Goal: Information Seeking & Learning: Learn about a topic

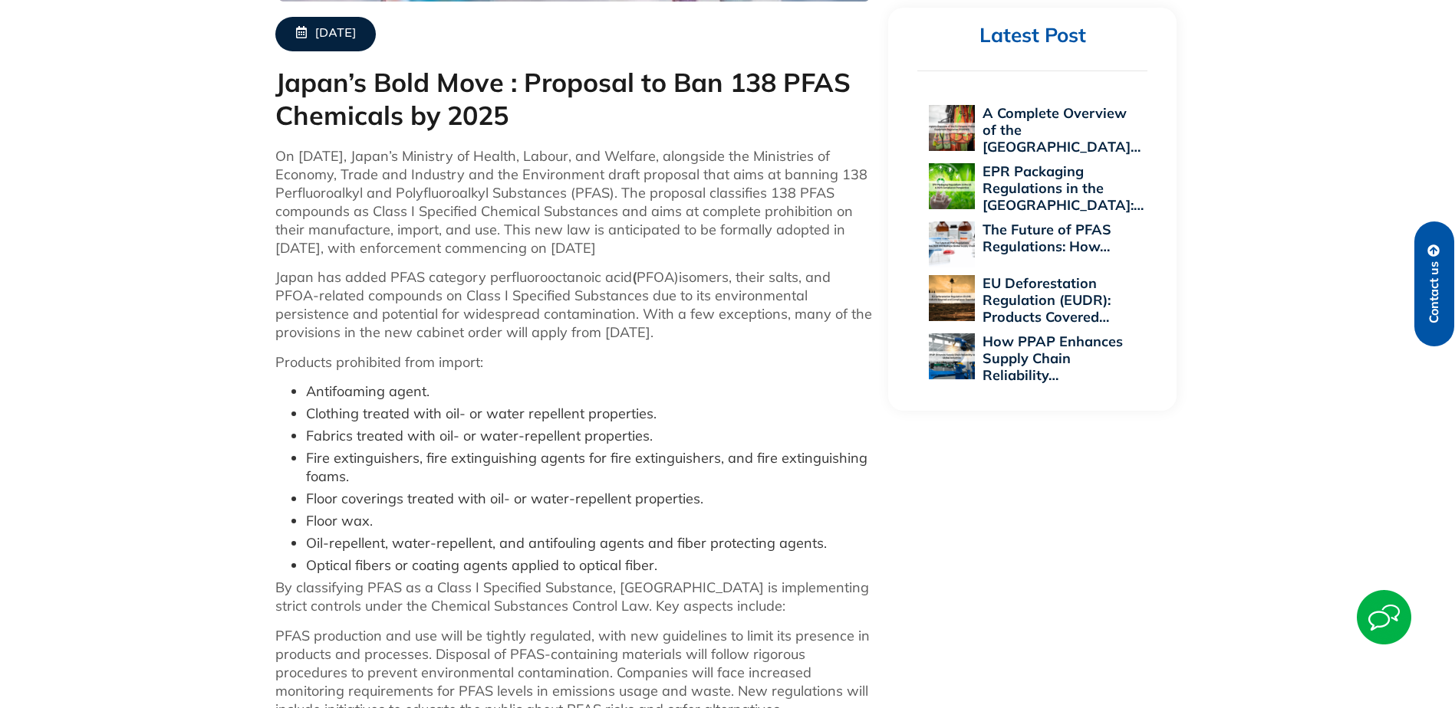
scroll to position [690, 0]
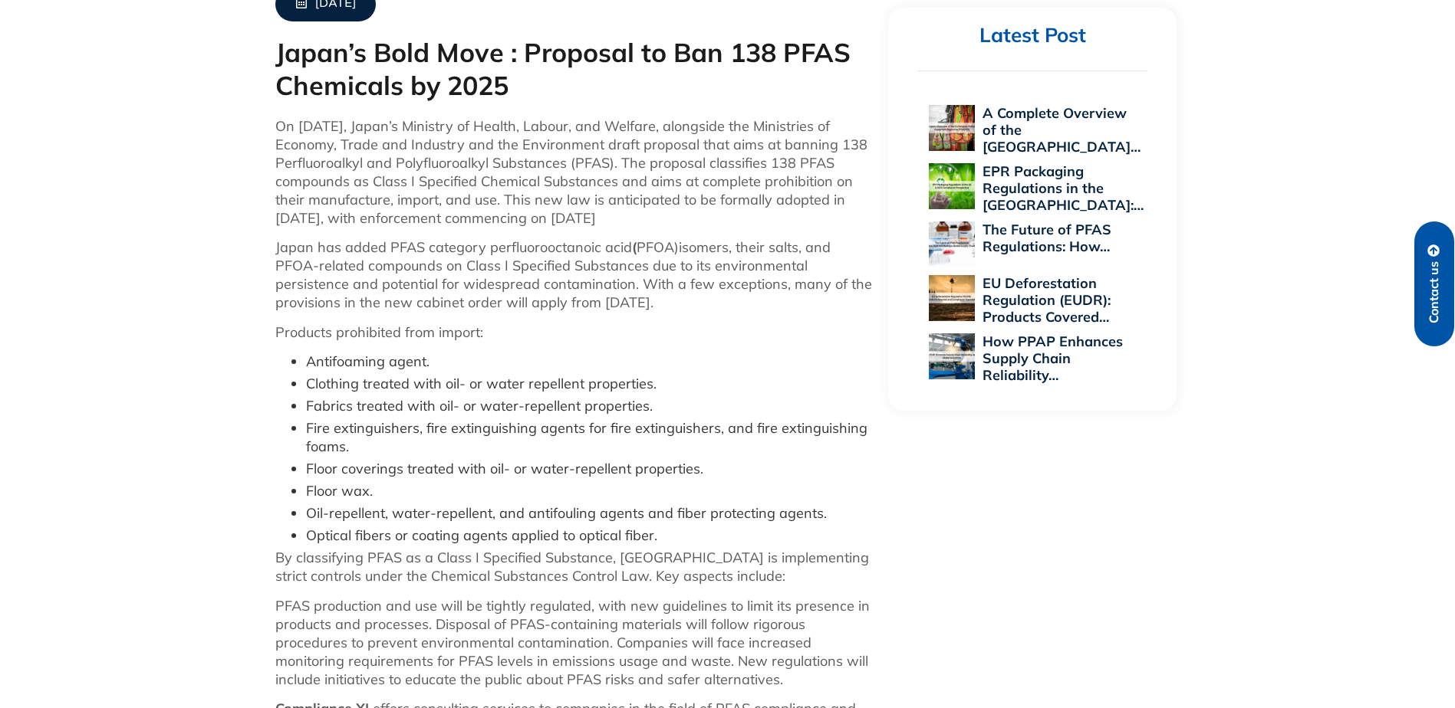
click at [336, 490] on li "Floor wax." at bounding box center [589, 491] width 567 height 18
drag, startPoint x: 336, startPoint y: 490, endPoint x: 328, endPoint y: 522, distance: 33.1
click at [328, 522] on li "Oil-repellent, water-repellent, and antifouling agents and fiber protecting age…" at bounding box center [589, 514] width 567 height 18
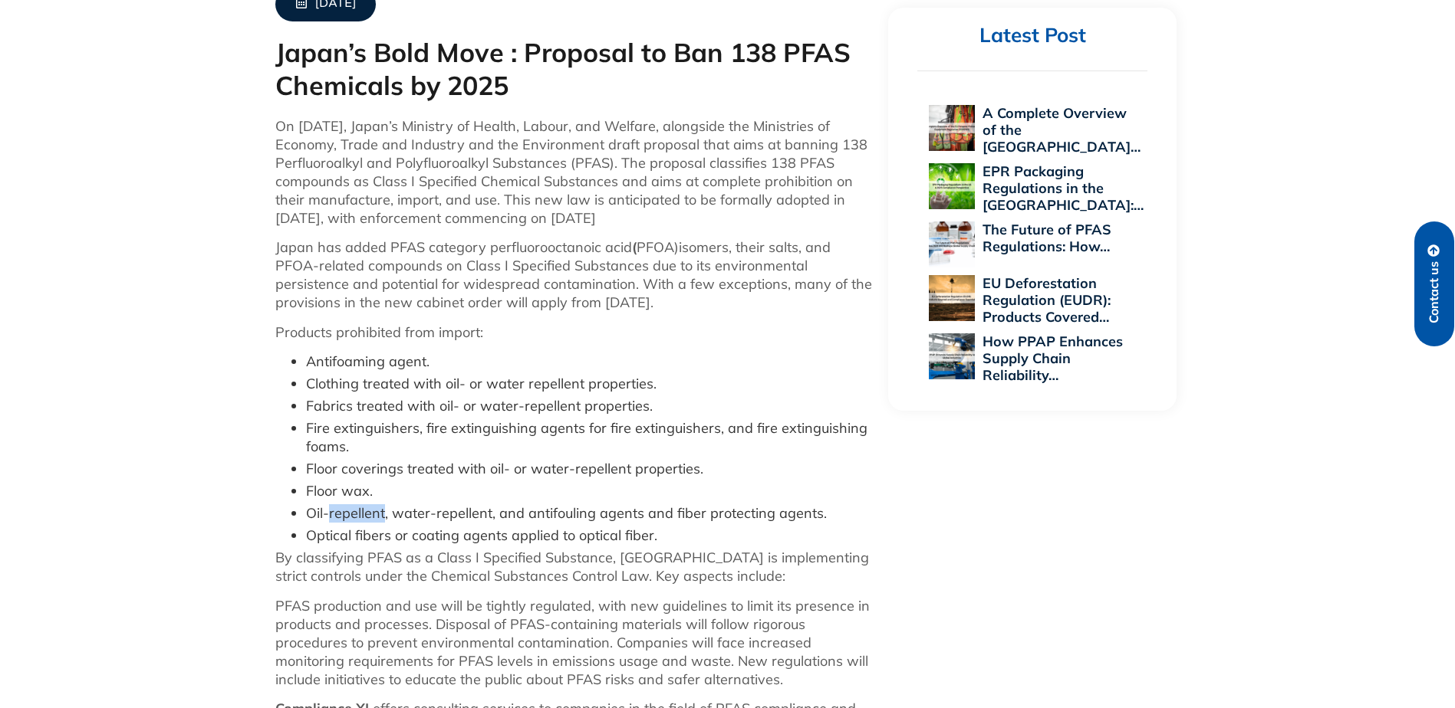
click at [328, 522] on li "Oil-repellent, water-repellent, and antifouling agents and fiber protecting age…" at bounding box center [589, 514] width 567 height 18
click at [327, 522] on li "Oil-repellent, water-repellent, and antifouling agents and fiber protecting age…" at bounding box center [589, 514] width 567 height 18
drag, startPoint x: 327, startPoint y: 522, endPoint x: 325, endPoint y: 539, distance: 17.0
click at [325, 539] on li "Optical fibers or coating agents applied to optical fiber." at bounding box center [589, 536] width 567 height 18
click at [324, 539] on li "Optical fibers or coating agents applied to optical fiber." at bounding box center [589, 536] width 567 height 18
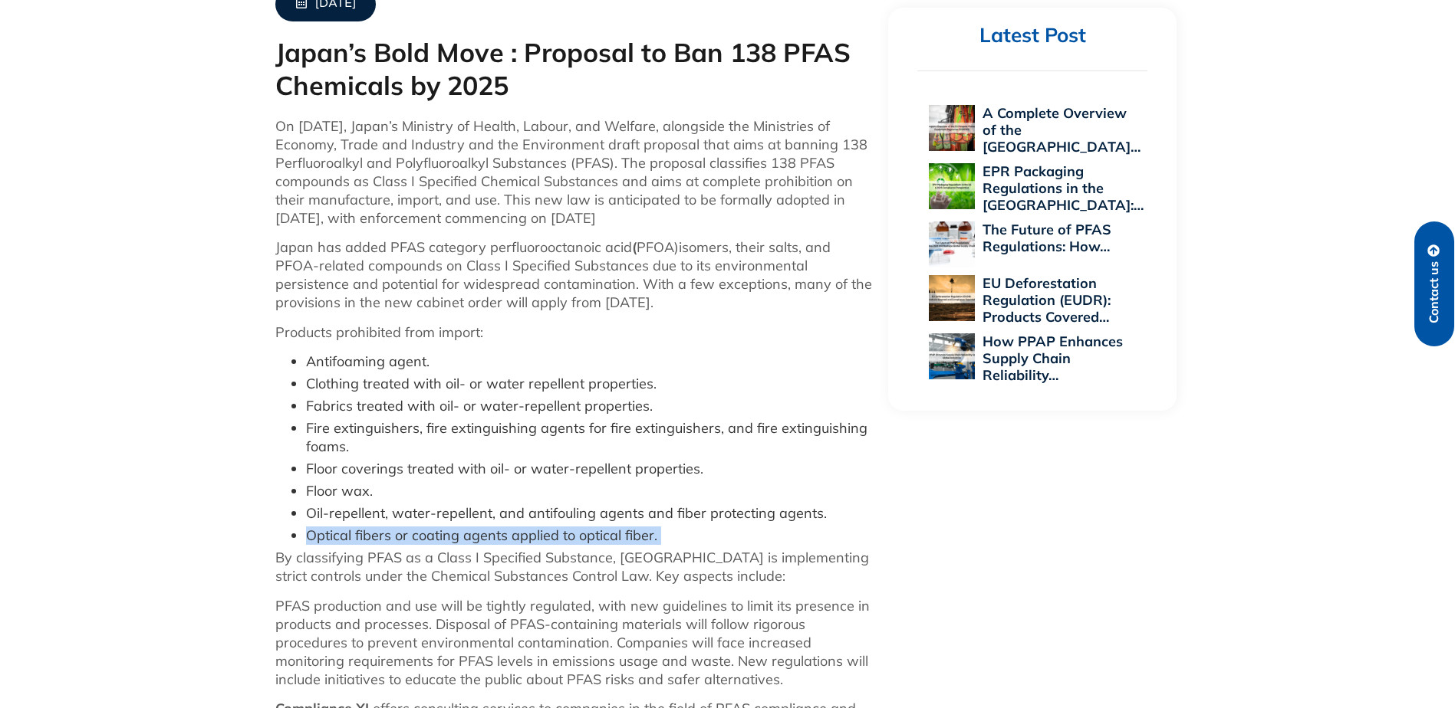
click at [324, 539] on li "Optical fibers or coating agents applied to optical fiber." at bounding box center [589, 536] width 567 height 18
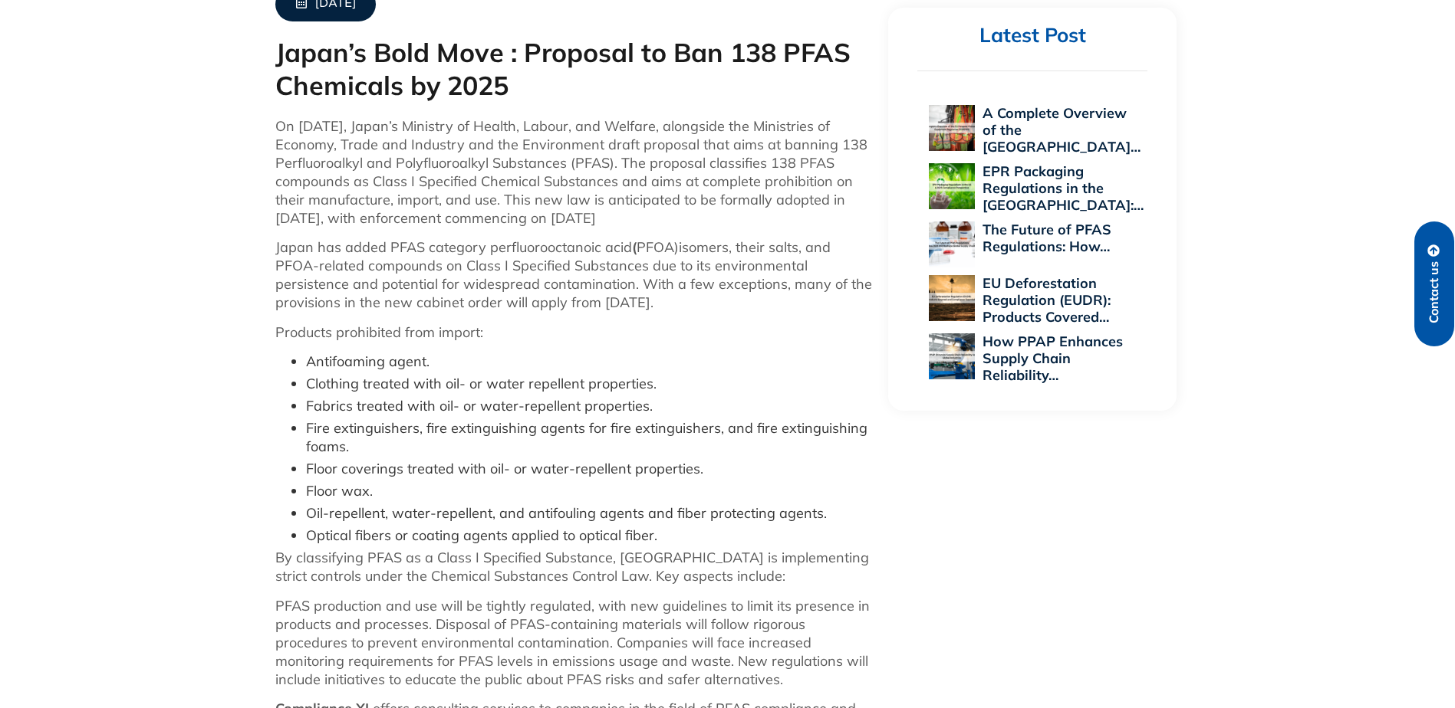
drag, startPoint x: 324, startPoint y: 539, endPoint x: 333, endPoint y: 560, distance: 22.4
click at [333, 561] on p "By classifying PFAS as a Class I Specified Substance, [GEOGRAPHIC_DATA] is impl…" at bounding box center [574, 567] width 598 height 37
click at [333, 560] on p "By classifying PFAS as a Class I Specified Substance, [GEOGRAPHIC_DATA] is impl…" at bounding box center [574, 567] width 598 height 37
click at [333, 559] on p "By classifying PFAS as a Class I Specified Substance, [GEOGRAPHIC_DATA] is impl…" at bounding box center [574, 567] width 598 height 37
click at [338, 577] on p "By classifying PFAS as a Class I Specified Substance, [GEOGRAPHIC_DATA] is impl…" at bounding box center [574, 567] width 598 height 37
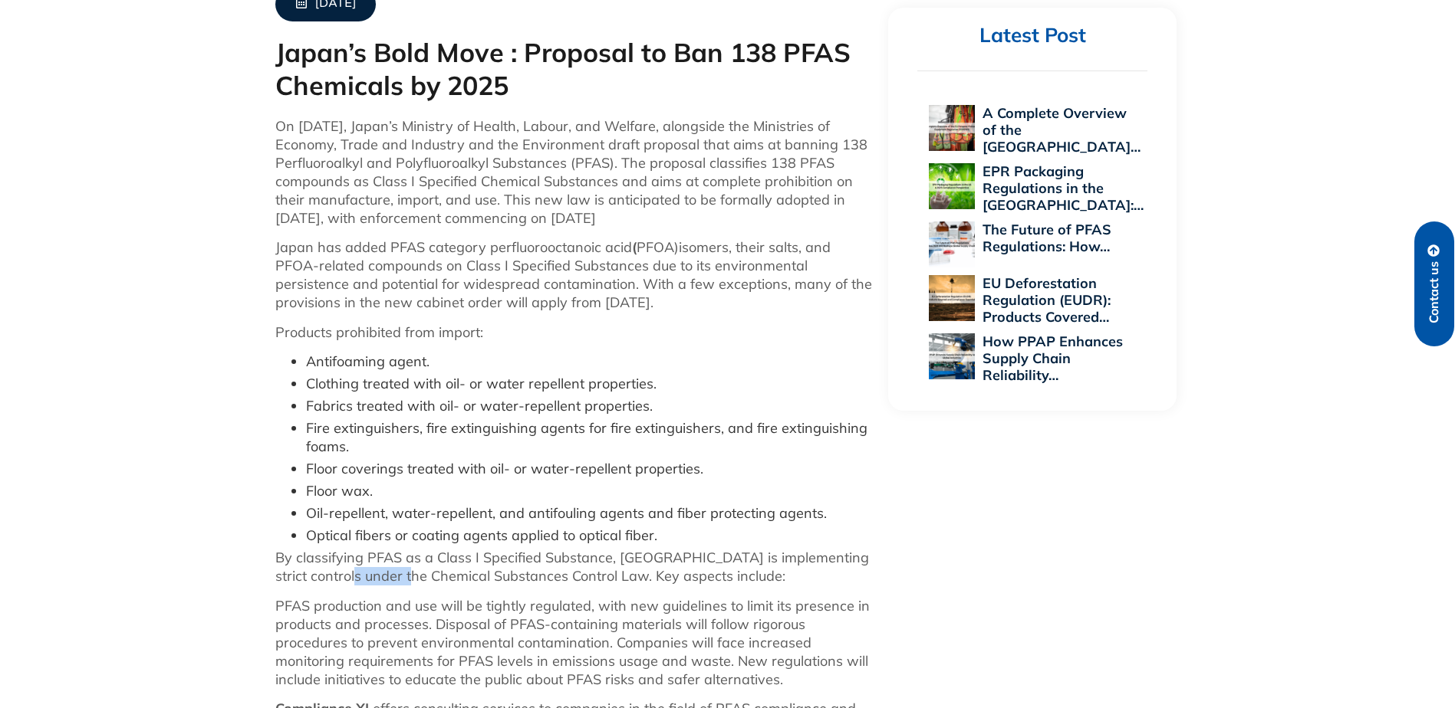
click at [338, 577] on p "By classifying PFAS as a Class I Specified Substance, [GEOGRAPHIC_DATA] is impl…" at bounding box center [574, 567] width 598 height 37
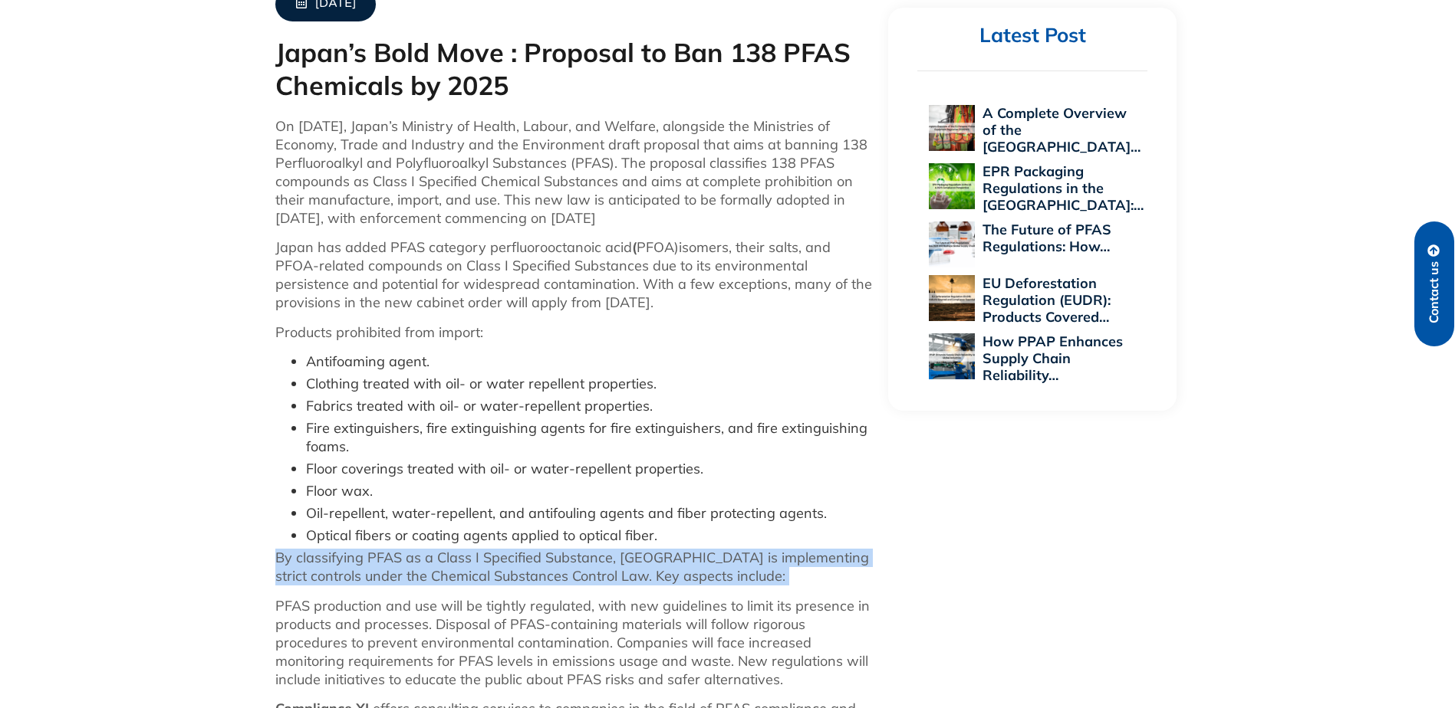
click at [338, 577] on p "By classifying PFAS as a Class I Specified Substance, [GEOGRAPHIC_DATA] is impl…" at bounding box center [574, 567] width 598 height 37
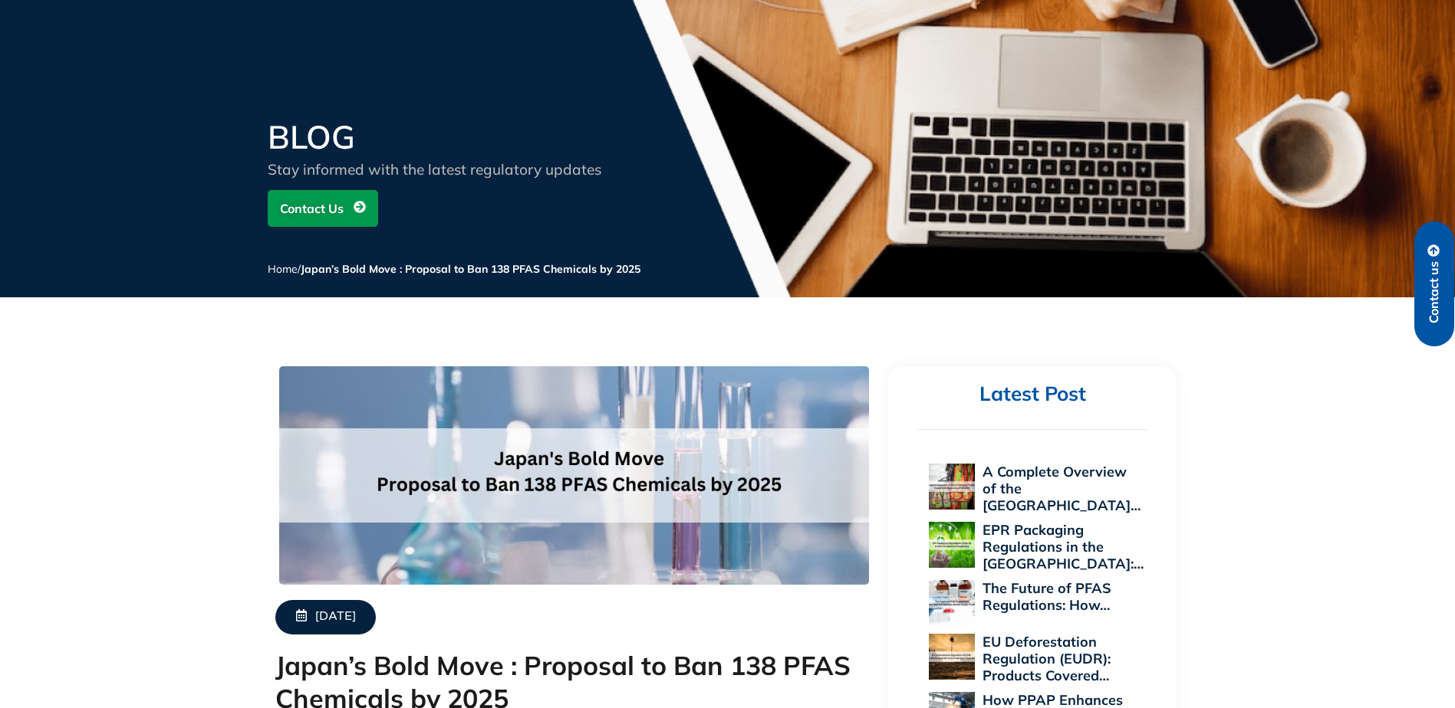
scroll to position [0, 0]
